Goal: Find contact information: Find contact information

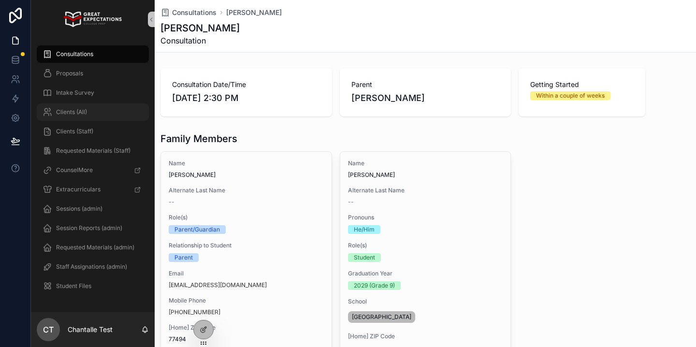
click at [94, 108] on div "Clients (All)" at bounding box center [93, 111] width 101 height 15
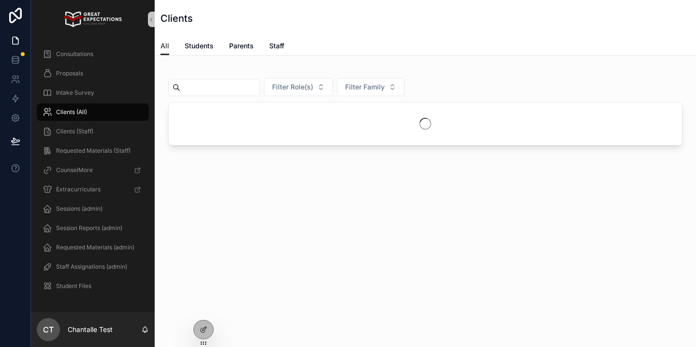
click at [237, 76] on div "Filter Role(s) Filter Family" at bounding box center [425, 106] width 514 height 78
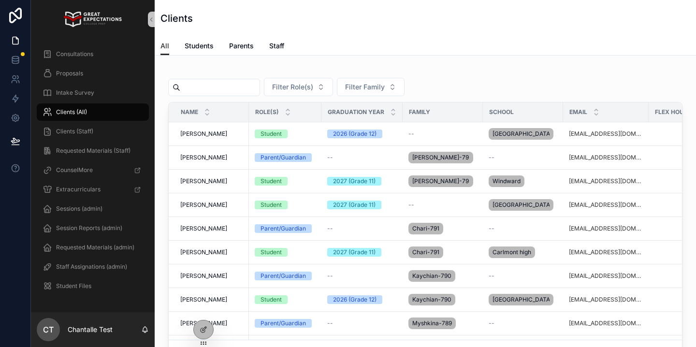
click at [237, 82] on input "text" at bounding box center [219, 88] width 79 height 14
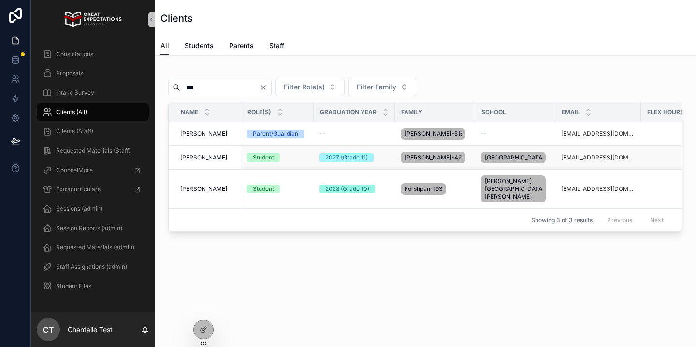
scroll to position [0, 2]
type input "***"
click at [208, 188] on span "[PERSON_NAME]" at bounding box center [203, 189] width 47 height 8
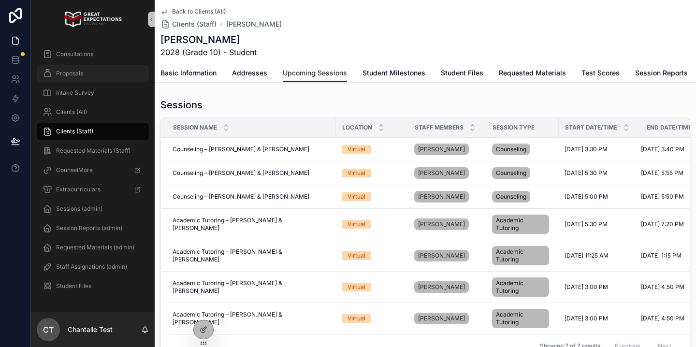
click at [67, 65] on link "Proposals" at bounding box center [93, 73] width 112 height 17
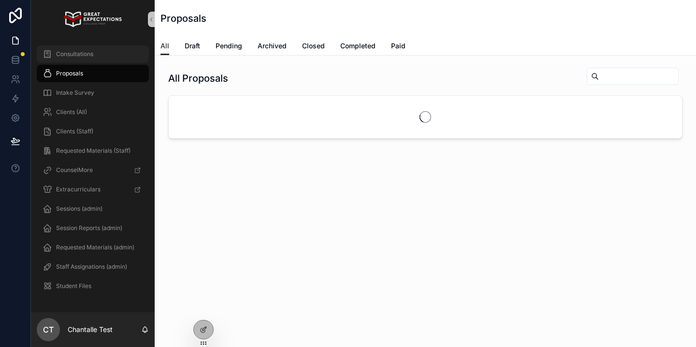
click at [67, 54] on span "Consultations" at bounding box center [74, 54] width 37 height 8
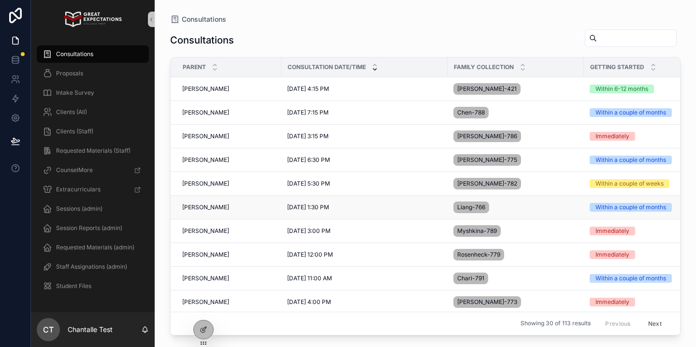
scroll to position [74, 0]
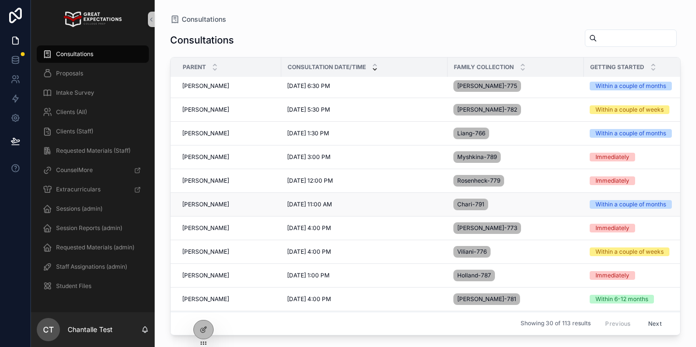
click at [195, 198] on td "[PERSON_NAME][DEMOGRAPHIC_DATA][PERSON_NAME]" at bounding box center [226, 205] width 111 height 24
click at [213, 202] on span "[PERSON_NAME]" at bounding box center [205, 205] width 47 height 8
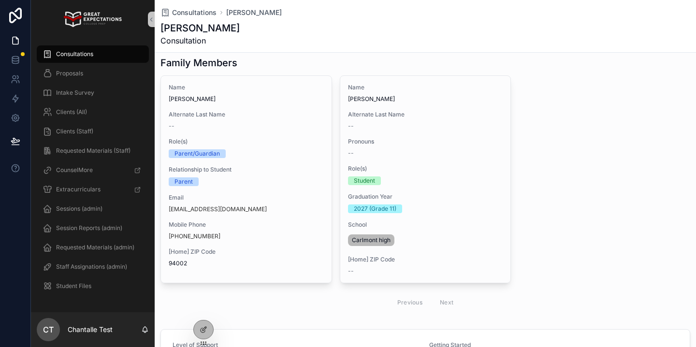
scroll to position [80, 0]
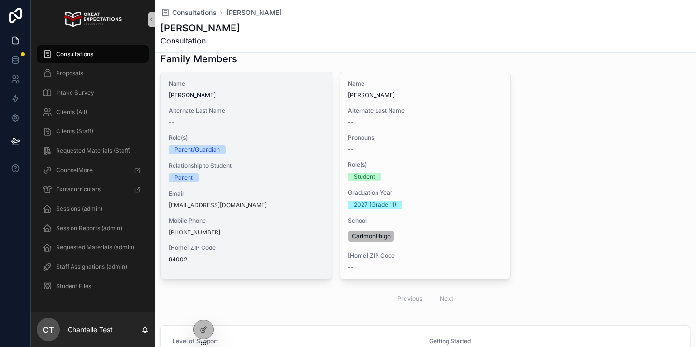
click at [303, 233] on div "[PHONE_NUMBER]" at bounding box center [246, 233] width 155 height 8
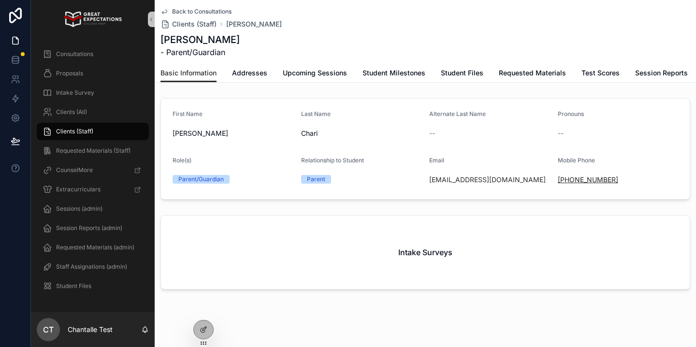
drag, startPoint x: 624, startPoint y: 178, endPoint x: 567, endPoint y: 180, distance: 57.5
click at [567, 180] on div "[PHONE_NUMBER]" at bounding box center [618, 180] width 121 height 10
copy link "[PHONE_NUMBER]"
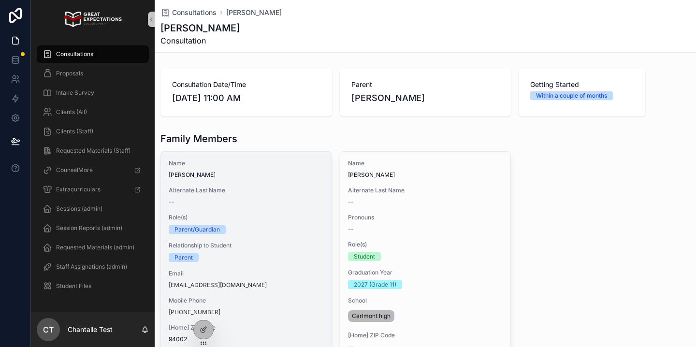
scroll to position [33, 0]
